Goal: Information Seeking & Learning: Learn about a topic

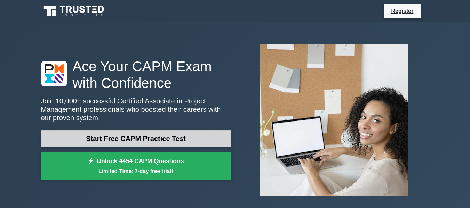
click at [186, 137] on link "Start Free CAPM Practice Test" at bounding box center [136, 138] width 190 height 17
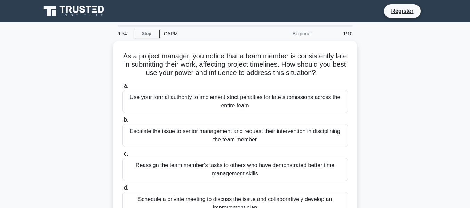
drag, startPoint x: 468, startPoint y: 49, endPoint x: 472, endPoint y: 48, distance: 4.1
click at [469, 48] on html "Register 9:54 Stop CAPM" at bounding box center [235, 188] width 470 height 376
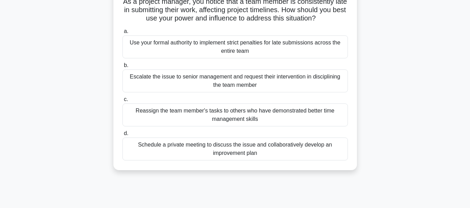
scroll to position [55, 0]
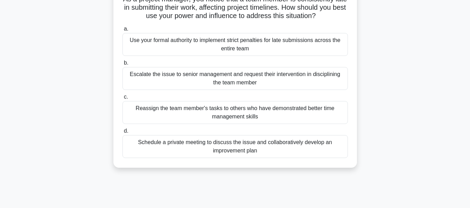
click at [326, 149] on div "Schedule a private meeting to discuss the issue and collaboratively develop an …" at bounding box center [234, 146] width 225 height 23
click at [122, 134] on input "d. Schedule a private meeting to discuss the issue and collaboratively develop …" at bounding box center [122, 131] width 0 height 5
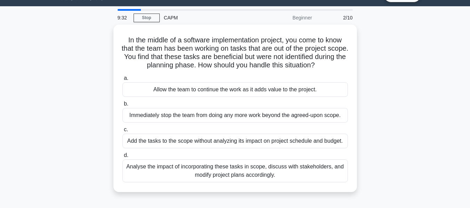
scroll to position [17, 0]
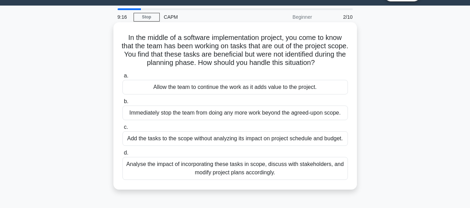
click at [310, 169] on div "Analyse the impact of incorporating these tasks in scope, discuss with stakehol…" at bounding box center [234, 168] width 225 height 23
click at [122, 155] on input "d. Analyse the impact of incorporating these tasks in scope, discuss with stake…" at bounding box center [122, 153] width 0 height 5
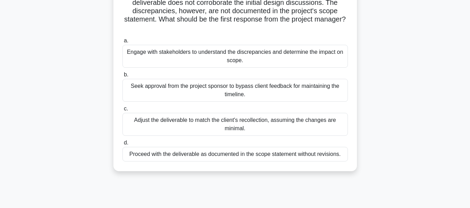
scroll to position [61, 0]
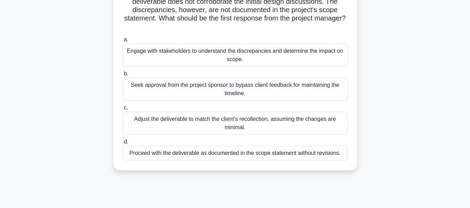
click at [312, 121] on div "Adjust the deliverable to match the client's recollection, assuming the changes…" at bounding box center [234, 123] width 225 height 23
click at [122, 110] on input "c. Adjust the deliverable to match the client's recollection, assuming the chan…" at bounding box center [122, 108] width 0 height 5
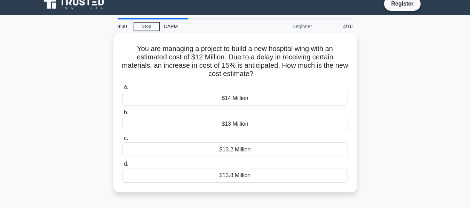
scroll to position [0, 0]
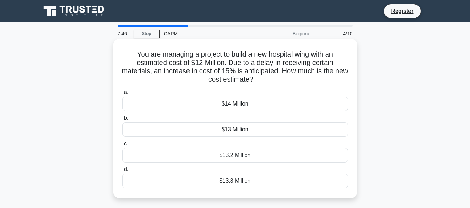
click at [289, 180] on div "$13.8 Million" at bounding box center [234, 181] width 225 height 15
click at [122, 172] on input "d. $13.8 Million" at bounding box center [122, 170] width 0 height 5
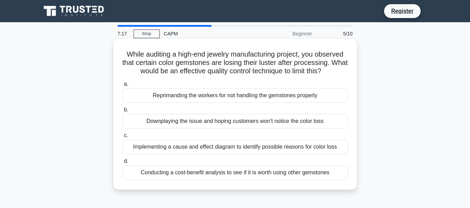
click at [276, 150] on div "Implementing a cause and effect diagram to identify possible reasons for color …" at bounding box center [234, 147] width 225 height 15
click at [122, 138] on input "c. Implementing a cause and effect diagram to identify possible reasons for col…" at bounding box center [122, 136] width 0 height 5
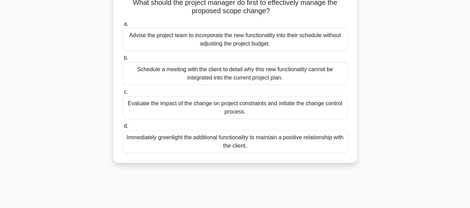
scroll to position [81, 0]
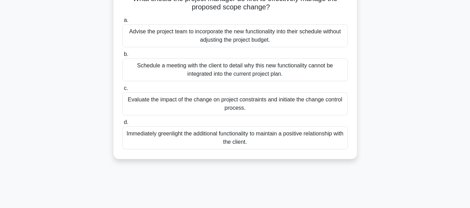
click at [302, 102] on div "Evaluate the impact of the change on project constraints and initiate the chang…" at bounding box center [234, 103] width 225 height 23
click at [122, 91] on input "c. Evaluate the impact of the change on project constraints and initiate the ch…" at bounding box center [122, 88] width 0 height 5
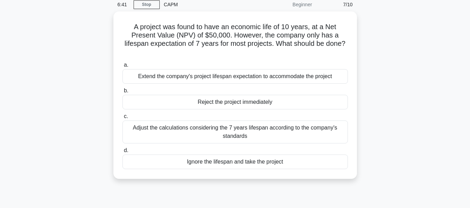
scroll to position [29, 0]
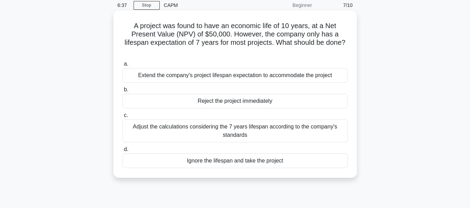
click at [308, 126] on div "Adjust the calculations considering the 7 years lifespan according to the compa…" at bounding box center [234, 131] width 225 height 23
click at [122, 118] on input "c. Adjust the calculations considering the 7 years lifespan according to the co…" at bounding box center [122, 115] width 0 height 5
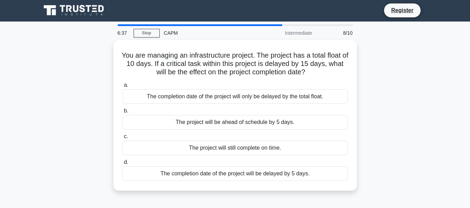
scroll to position [0, 0]
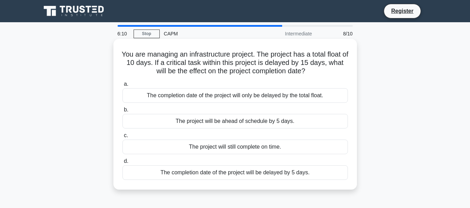
click at [250, 147] on div "The project will still complete on time." at bounding box center [234, 147] width 225 height 15
click at [122, 138] on input "c. The project will still complete on time." at bounding box center [122, 136] width 0 height 5
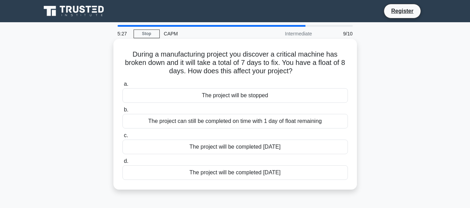
click at [243, 126] on div "The project can still be completed on time with 1 day of float remaining" at bounding box center [234, 121] width 225 height 15
click at [122, 112] on input "b. The project can still be completed on time with 1 day of float remaining" at bounding box center [122, 110] width 0 height 5
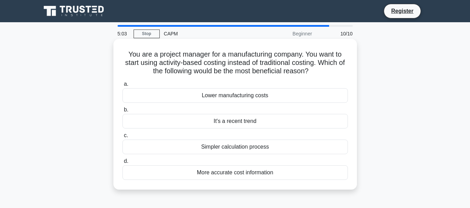
click at [251, 168] on div "More accurate cost information" at bounding box center [234, 172] width 225 height 15
click at [122, 164] on input "d. More accurate cost information" at bounding box center [122, 161] width 0 height 5
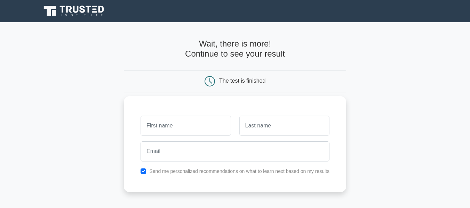
click at [208, 126] on input "text" at bounding box center [185, 126] width 90 height 20
type input "[PERSON_NAME]"
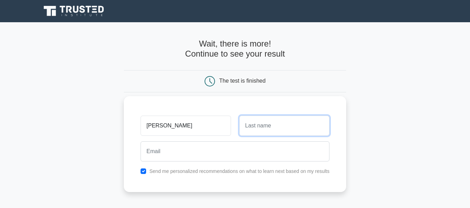
click at [257, 127] on input "text" at bounding box center [284, 126] width 90 height 20
type input "[PERSON_NAME]"
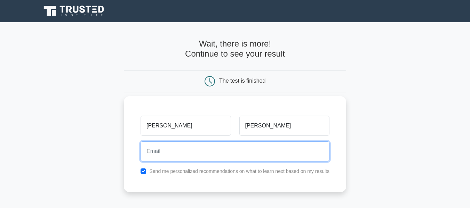
click at [239, 150] on input "email" at bounding box center [234, 152] width 189 height 20
type input "terrbarnes1@gmail.com"
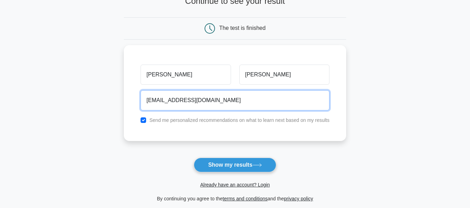
scroll to position [55, 0]
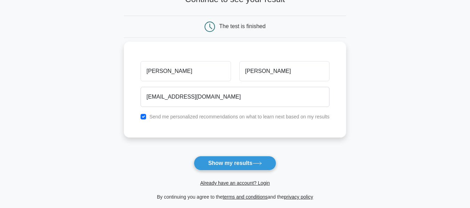
click at [247, 118] on label "Send me personalized recommendations on what to learn next based on my results" at bounding box center [239, 117] width 180 height 6
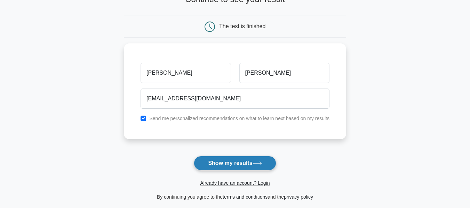
click at [226, 161] on button "Show my results" at bounding box center [235, 163] width 82 height 15
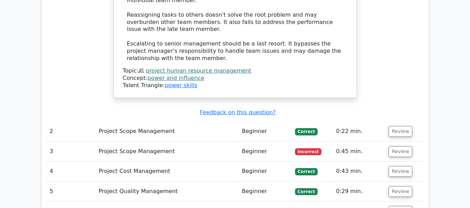
scroll to position [981, 0]
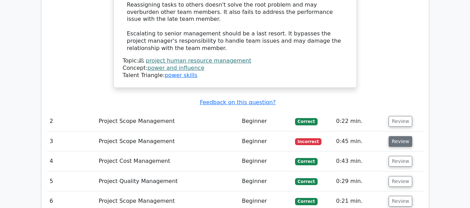
click at [391, 136] on button "Review" at bounding box center [400, 141] width 24 height 11
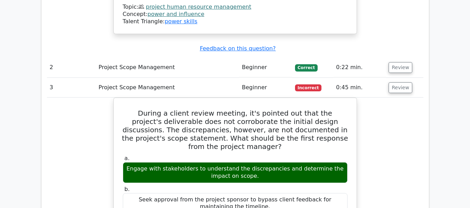
scroll to position [1026, 0]
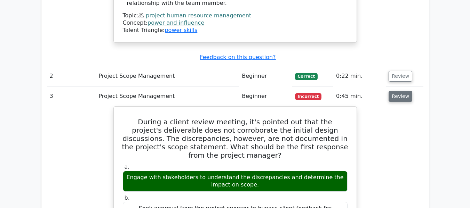
click at [393, 91] on button "Review" at bounding box center [400, 96] width 24 height 11
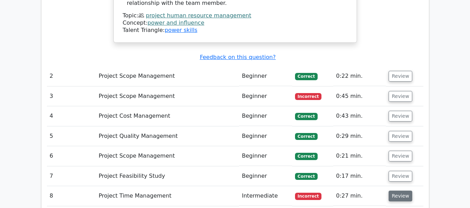
click at [398, 191] on button "Review" at bounding box center [400, 196] width 24 height 11
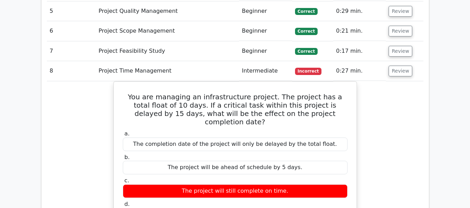
scroll to position [1163, 0]
